Goal: Transaction & Acquisition: Purchase product/service

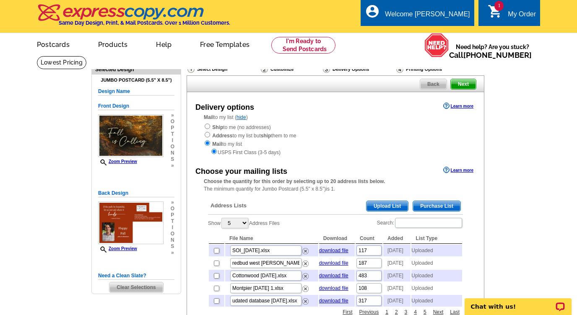
click at [396, 207] on span "Upload List" at bounding box center [386, 206] width 41 height 10
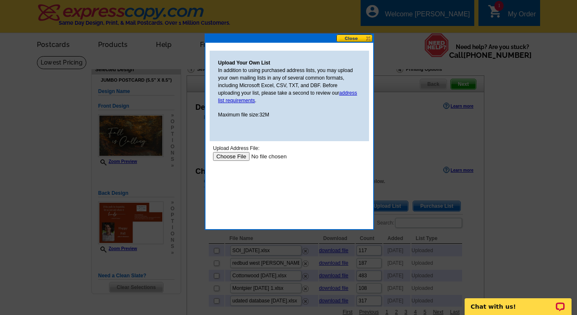
click at [220, 159] on input "file" at bounding box center [266, 156] width 106 height 9
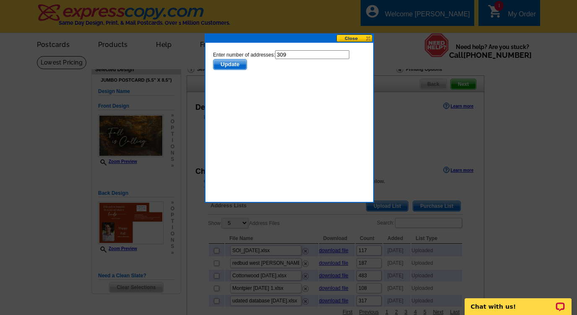
click at [222, 64] on span "Update" at bounding box center [229, 65] width 33 height 10
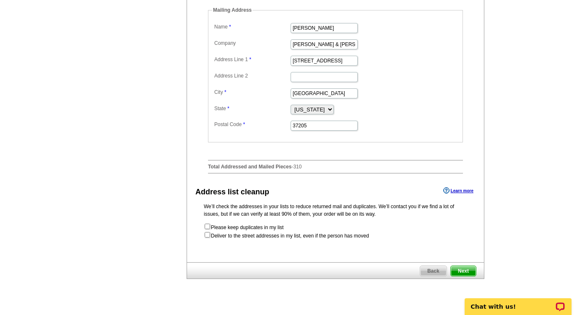
scroll to position [381, 0]
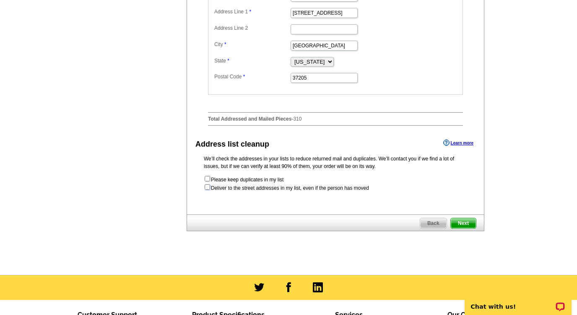
click at [206, 190] on input "checkbox" at bounding box center [207, 186] width 5 height 5
checkbox input "true"
radio input "true"
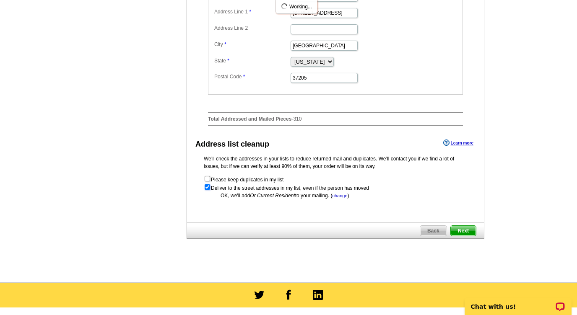
scroll to position [0, 0]
click at [467, 236] on span "Next" at bounding box center [463, 231] width 25 height 10
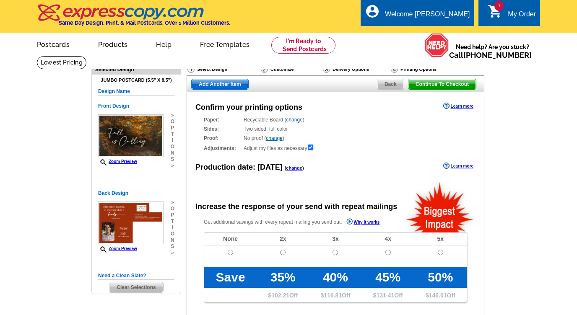
radio input "false"
click at [228, 253] on input "radio" at bounding box center [230, 252] width 5 height 5
radio input "true"
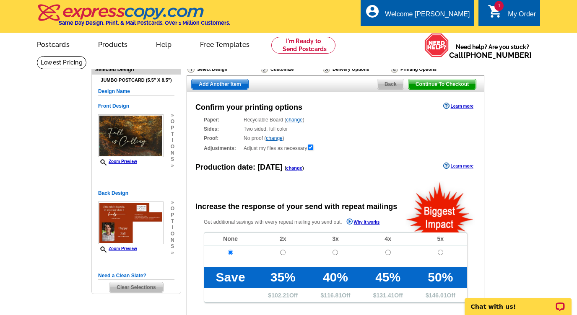
click at [446, 86] on span "Continue To Checkout" at bounding box center [441, 84] width 67 height 10
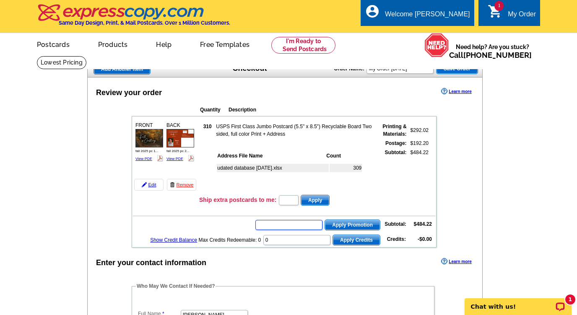
click at [274, 227] on input "text" at bounding box center [288, 225] width 67 height 10
type input "chat20"
click at [336, 225] on span "Apply Promotion" at bounding box center [352, 225] width 55 height 10
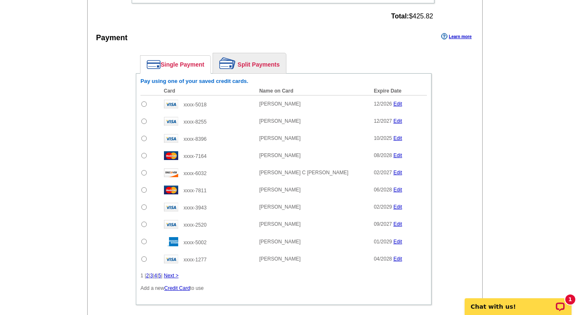
scroll to position [390, 0]
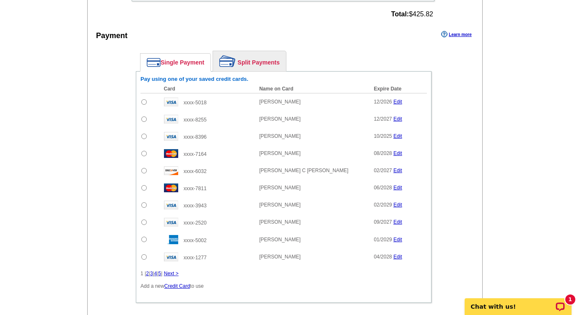
click at [149, 273] on link "2" at bounding box center [147, 274] width 3 height 6
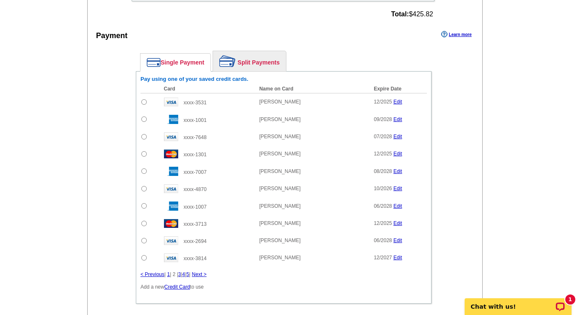
click at [207, 275] on link "Next >" at bounding box center [199, 275] width 15 height 6
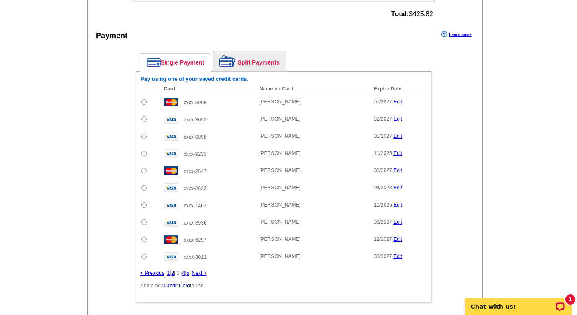
click at [144, 239] on input "radio" at bounding box center [143, 239] width 5 height 5
radio input "true"
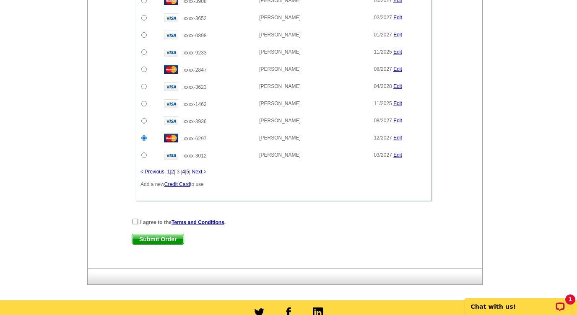
scroll to position [524, 0]
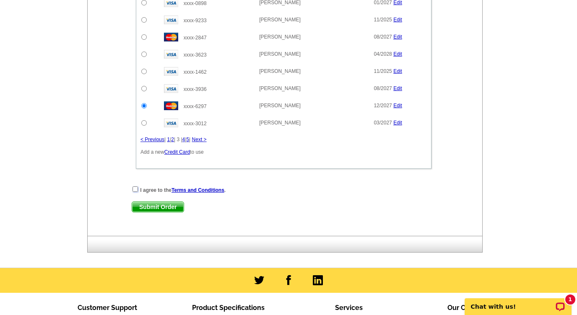
click at [136, 188] on input "checkbox" at bounding box center [134, 189] width 5 height 5
checkbox input "true"
click at [151, 207] on span "Submit Order" at bounding box center [158, 207] width 52 height 10
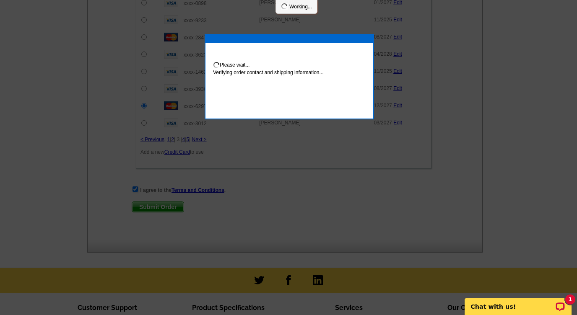
scroll to position [566, 0]
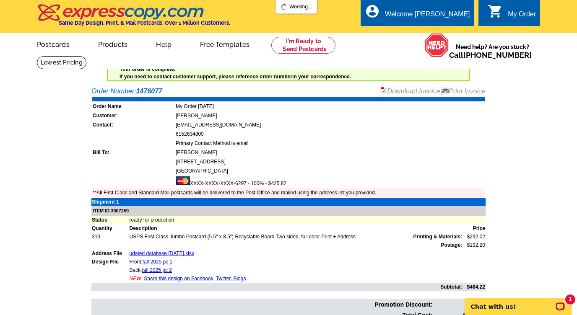
click at [406, 93] on link "Download Invoice" at bounding box center [411, 91] width 60 height 7
